Goal: Task Accomplishment & Management: Manage account settings

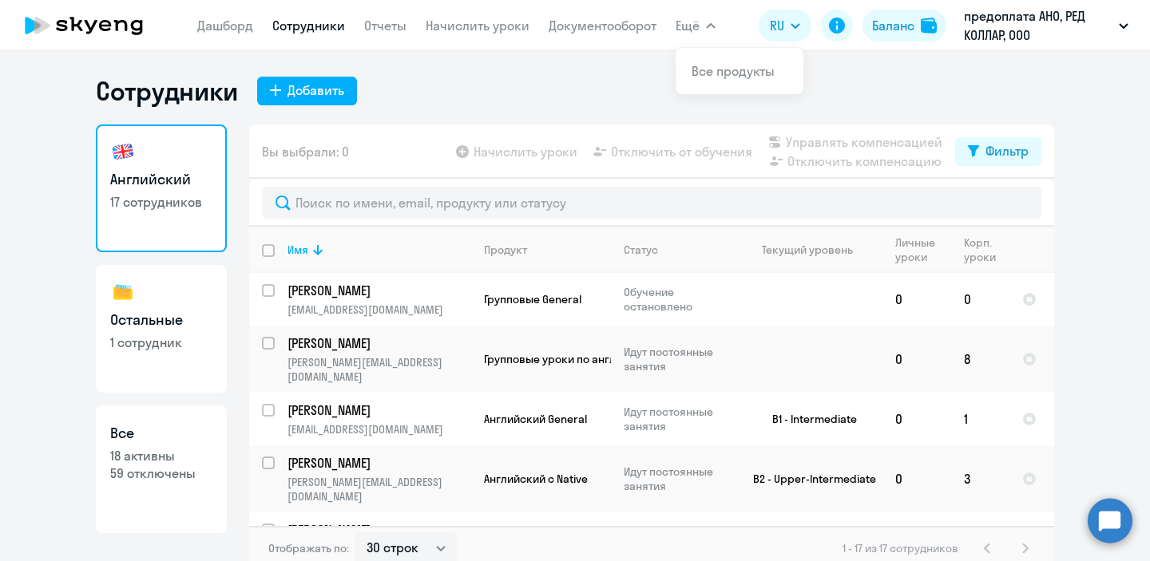
select select "30"
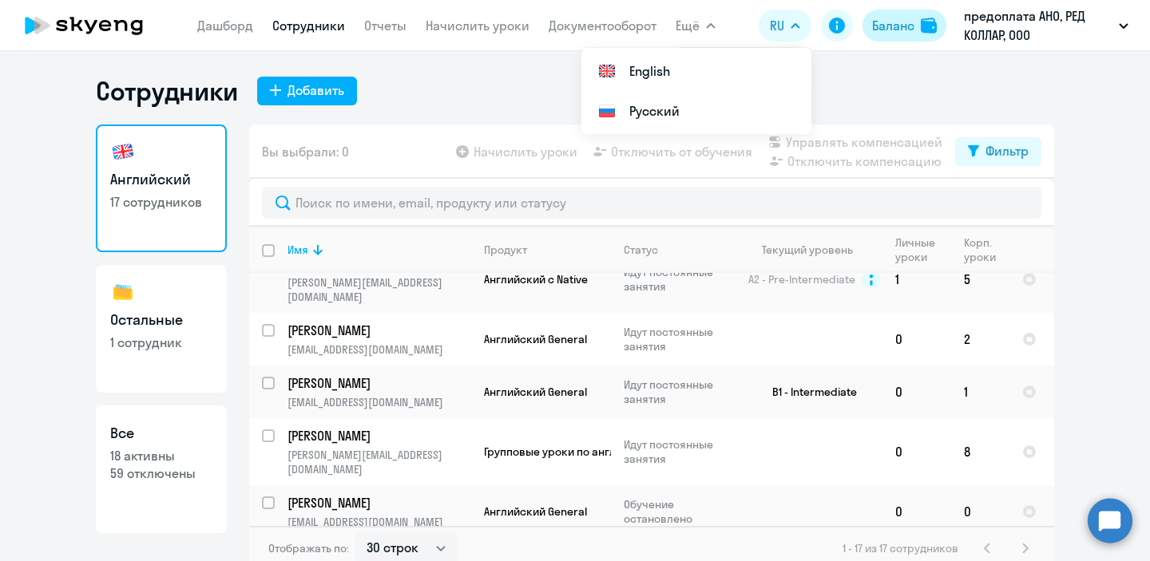
click at [900, 30] on div "Баланс" at bounding box center [893, 25] width 42 height 19
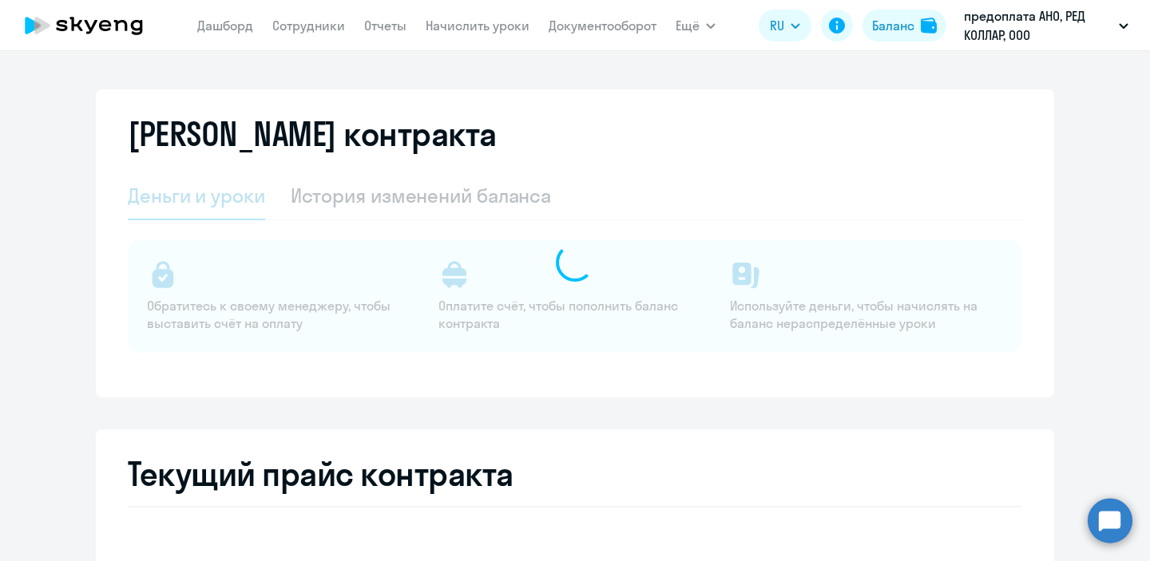
select select "english_adult_not_native_speaker"
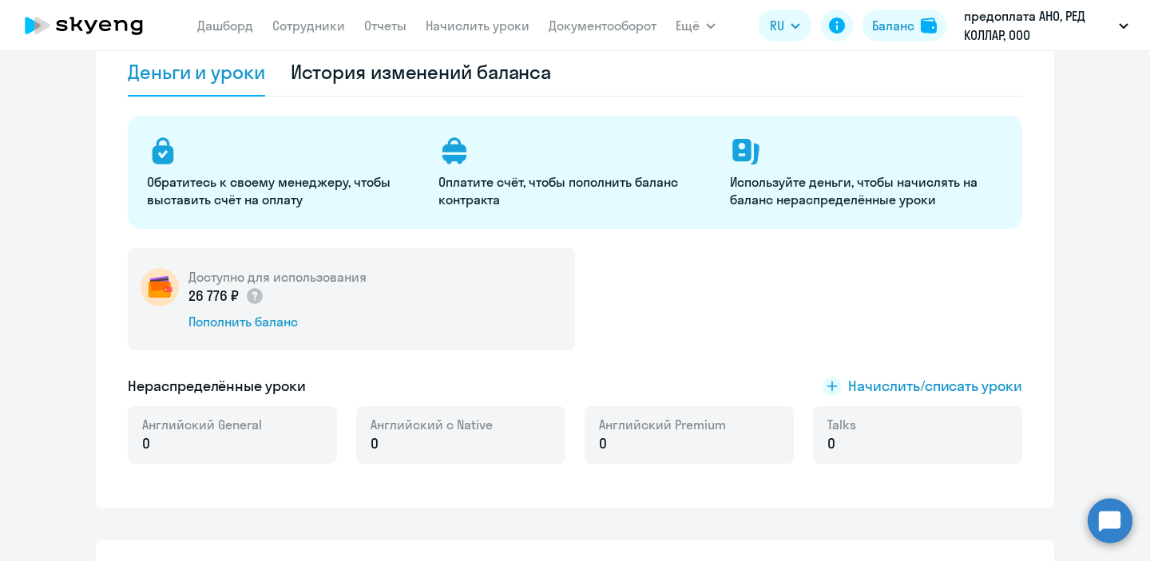
scroll to position [127, 0]
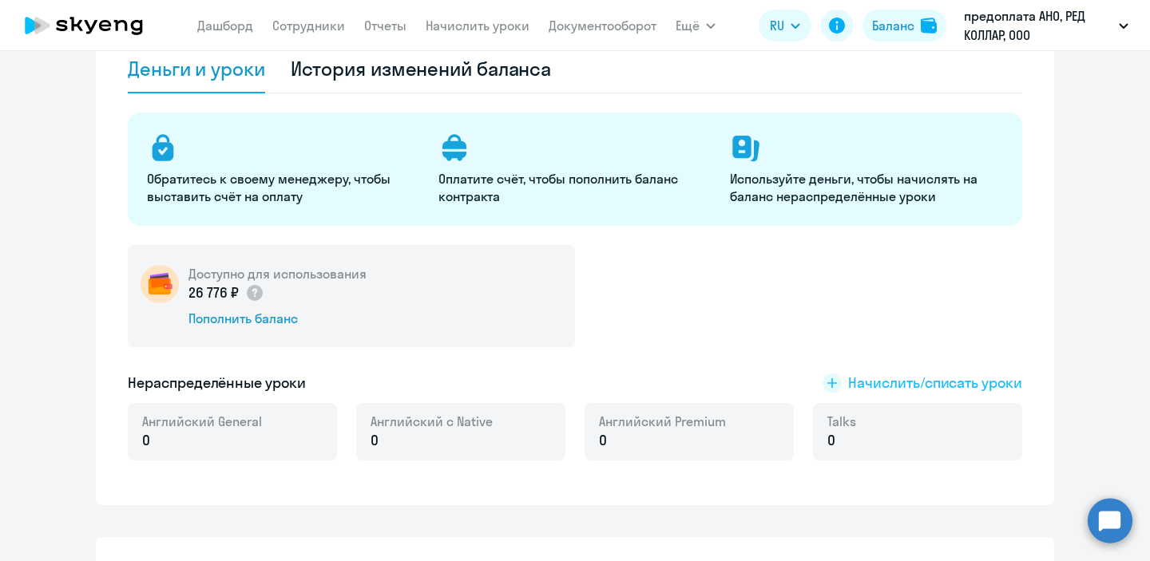
click at [888, 391] on span "Начислить/списать уроки" at bounding box center [935, 383] width 174 height 21
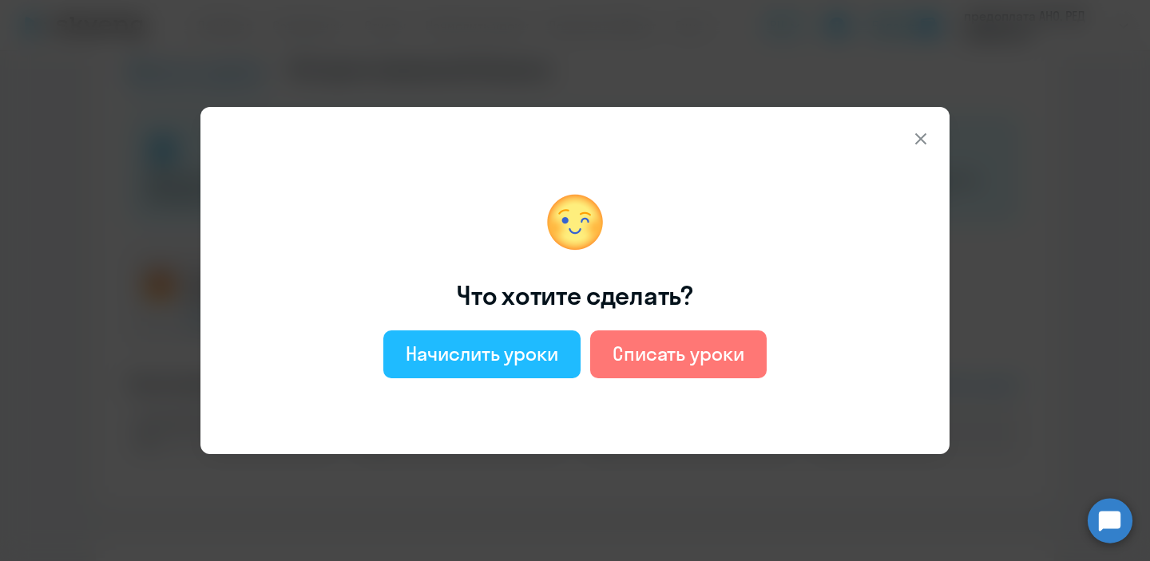
click at [525, 359] on div "Начислить уроки" at bounding box center [482, 354] width 153 height 26
select select "english_adult_not_native_speaker"
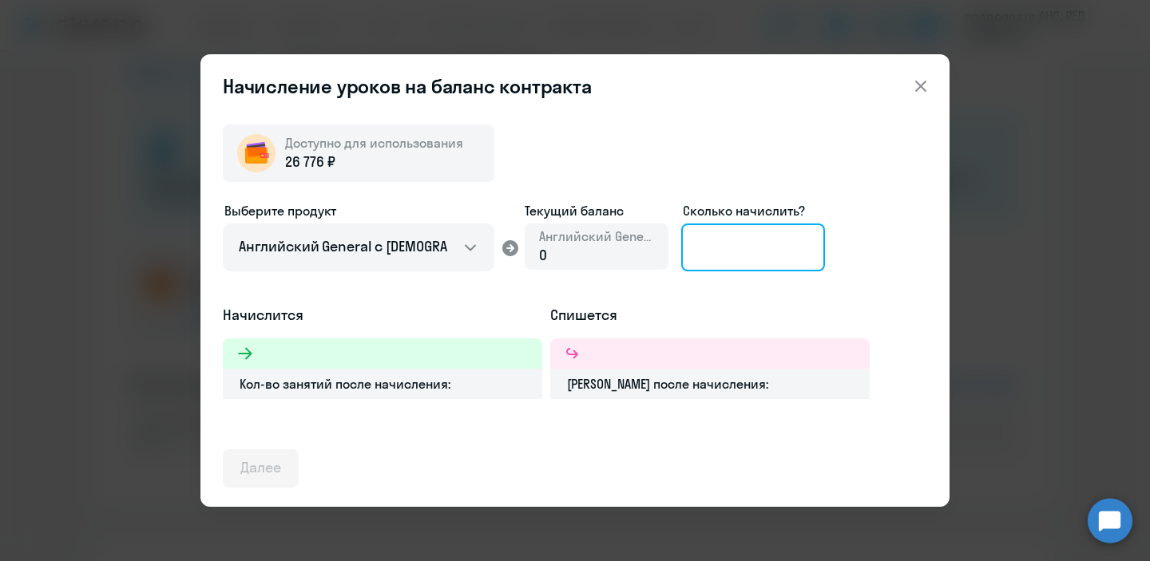
click at [717, 249] on input at bounding box center [753, 248] width 144 height 48
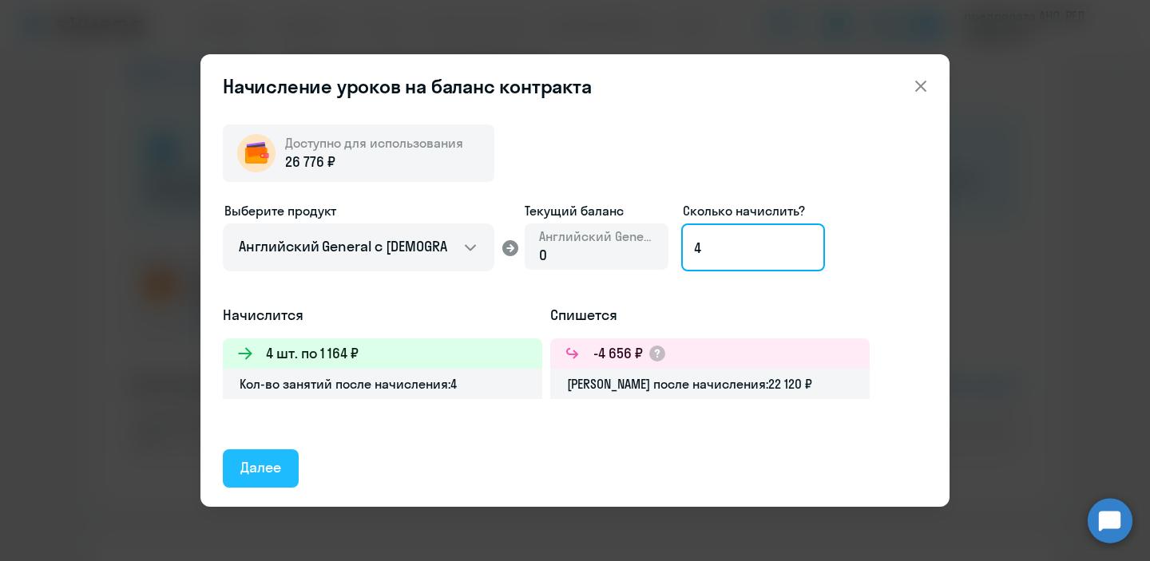
type input "4"
click at [263, 475] on div "Далее" at bounding box center [260, 468] width 41 height 21
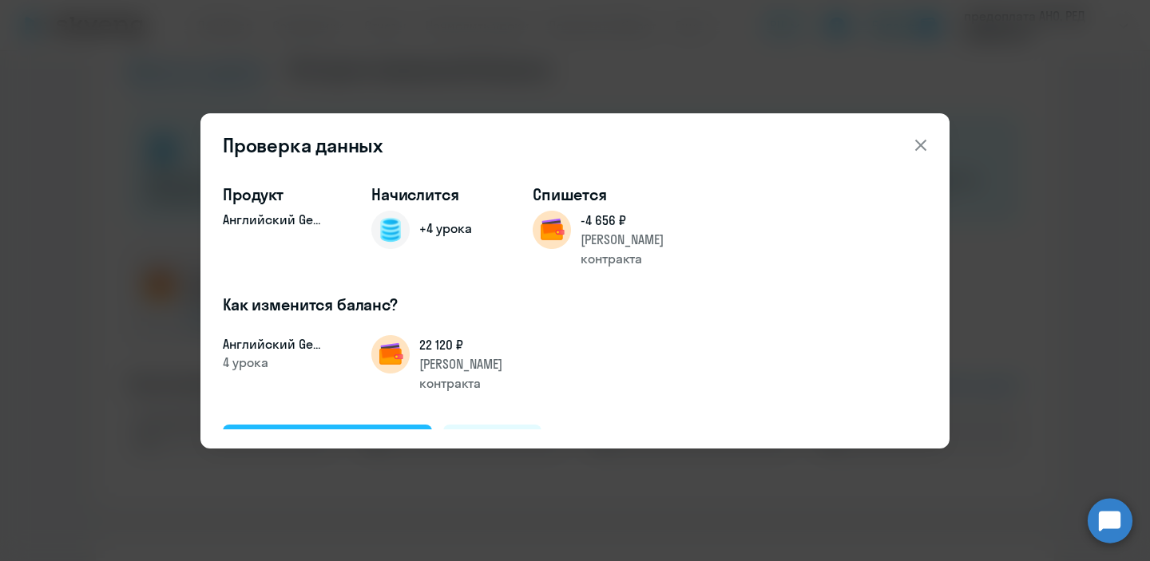
click at [290, 433] on div "Подтвердить и начислить" at bounding box center [327, 443] width 174 height 21
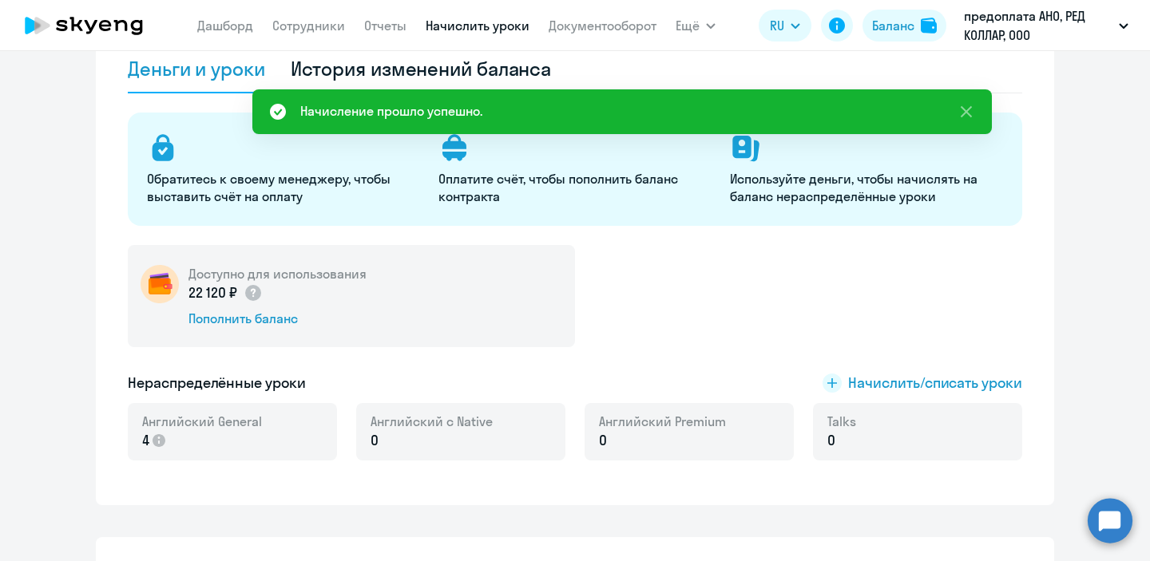
click at [482, 19] on link "Начислить уроки" at bounding box center [478, 26] width 104 height 16
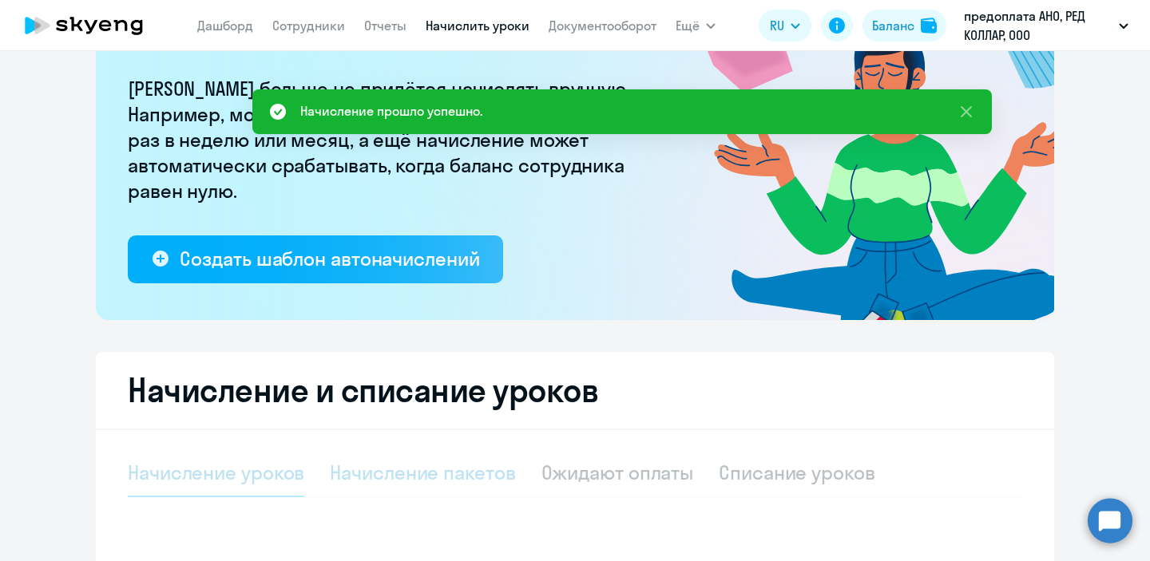
select select "10"
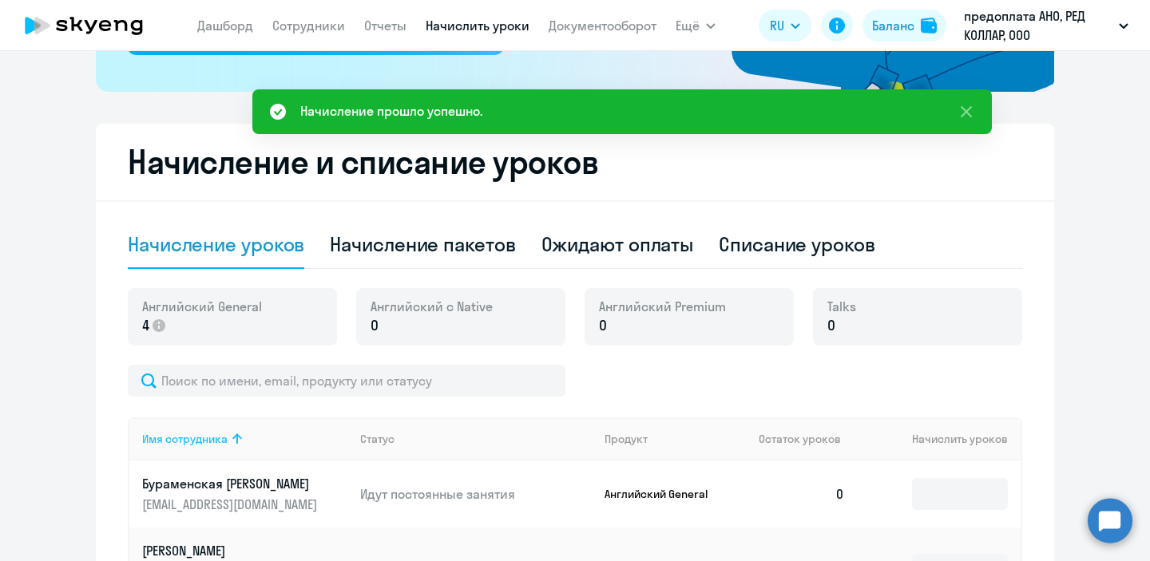
scroll to position [343, 0]
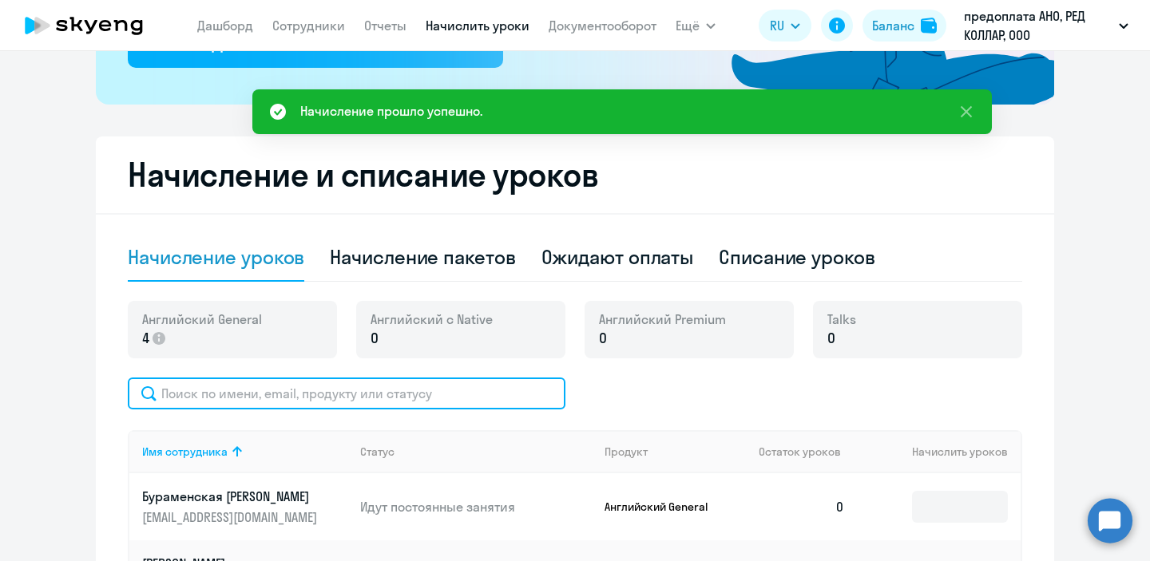
click at [459, 395] on input "text" at bounding box center [347, 394] width 438 height 32
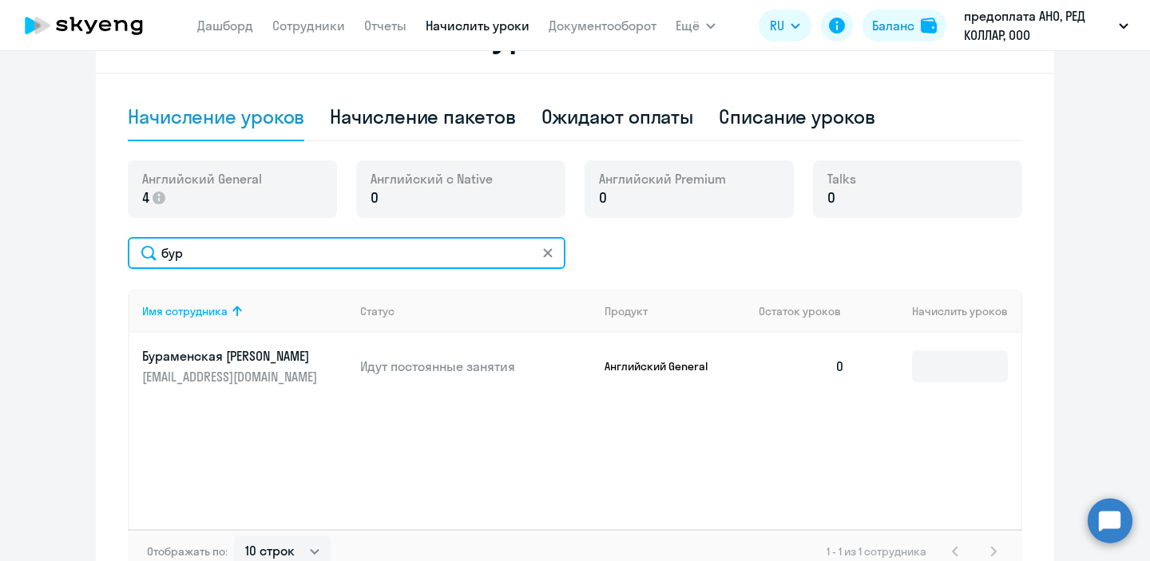
scroll to position [509, 0]
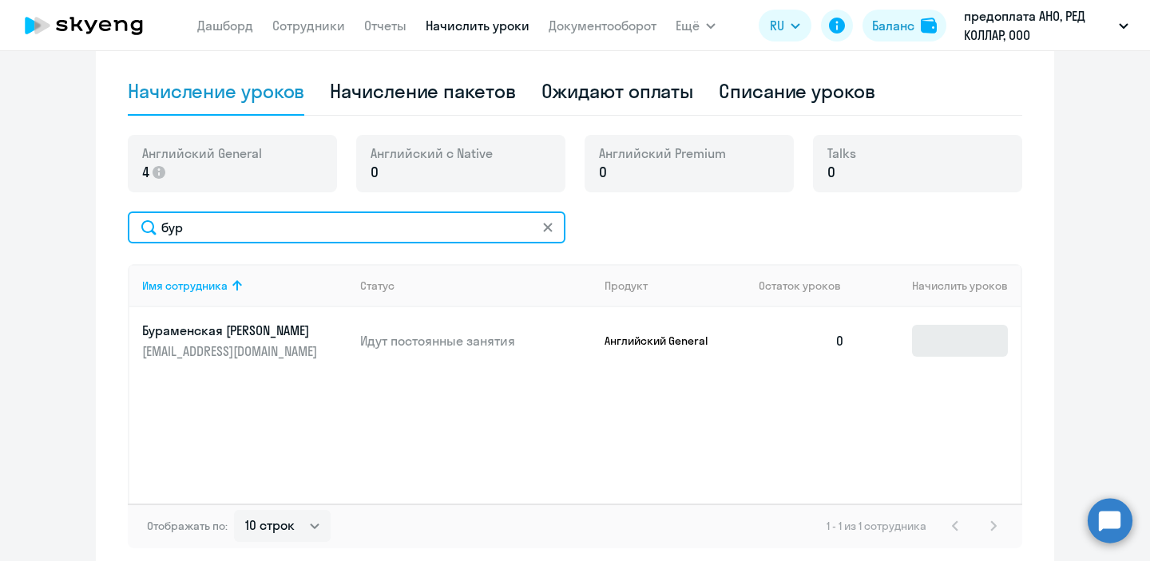
type input "бур"
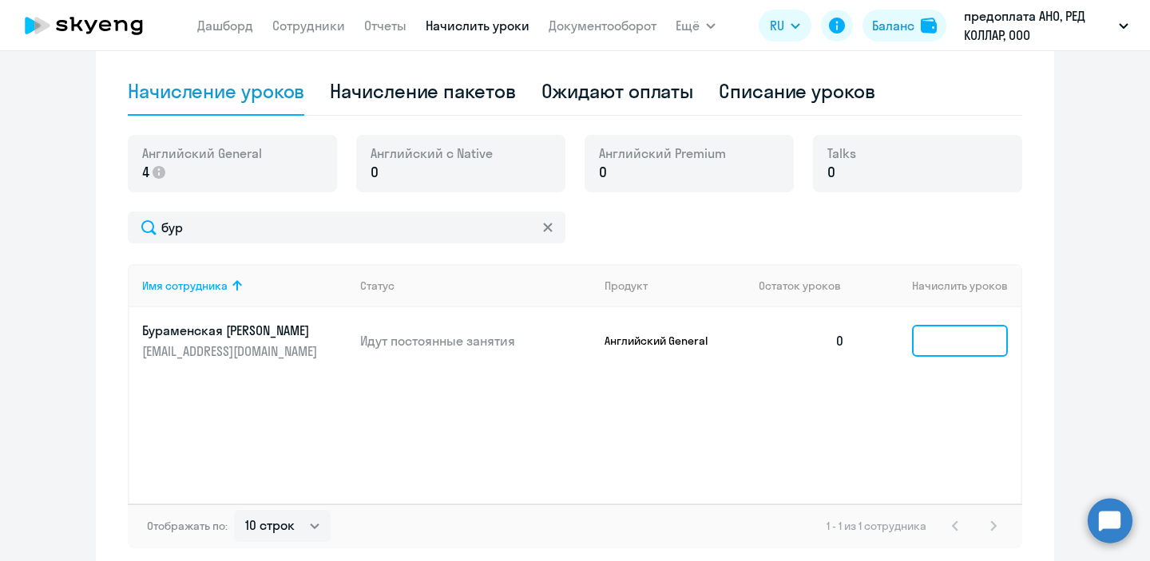
click at [964, 334] on input at bounding box center [960, 341] width 96 height 32
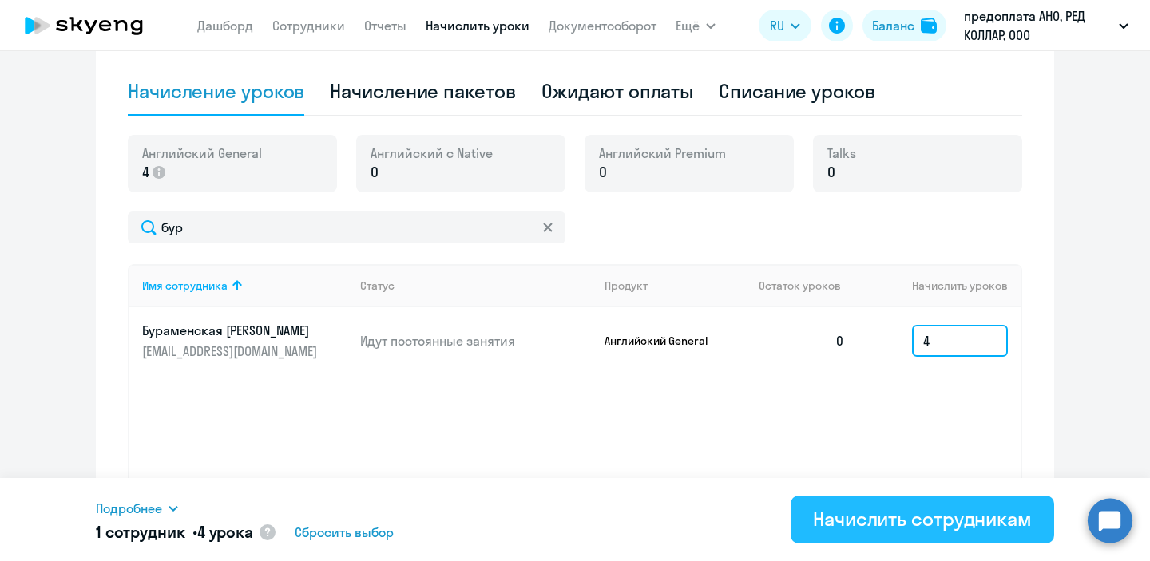
type input "4"
click at [913, 510] on div "Начислить сотрудникам" at bounding box center [922, 519] width 219 height 26
